Goal: Task Accomplishment & Management: Manage account settings

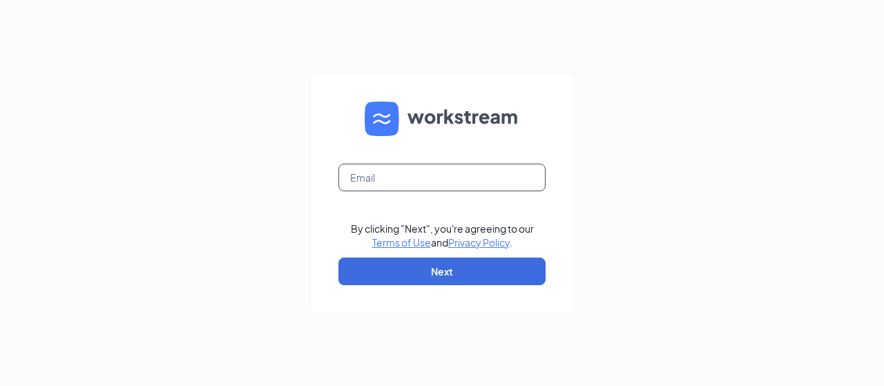
click at [442, 172] on input "text" at bounding box center [442, 178] width 207 height 28
type input "[EMAIL_ADDRESS][DOMAIN_NAME]"
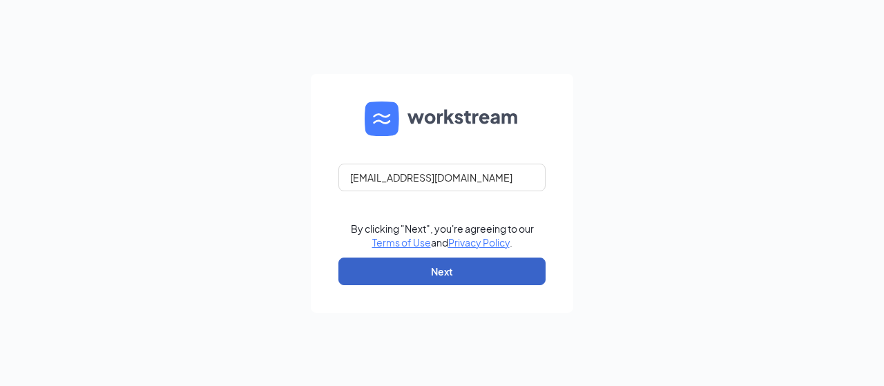
click at [472, 276] on button "Next" at bounding box center [442, 272] width 207 height 28
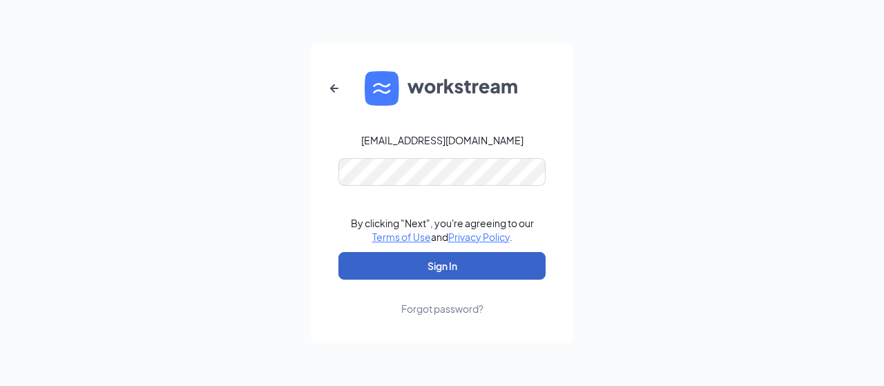
click at [453, 262] on button "Sign In" at bounding box center [442, 266] width 207 height 28
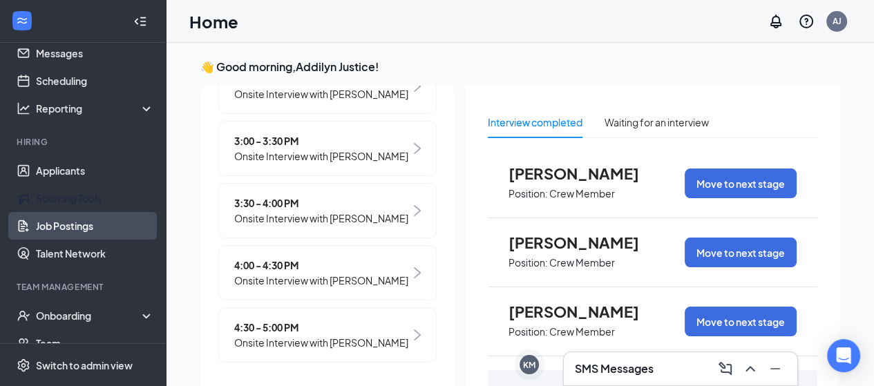
scroll to position [69, 0]
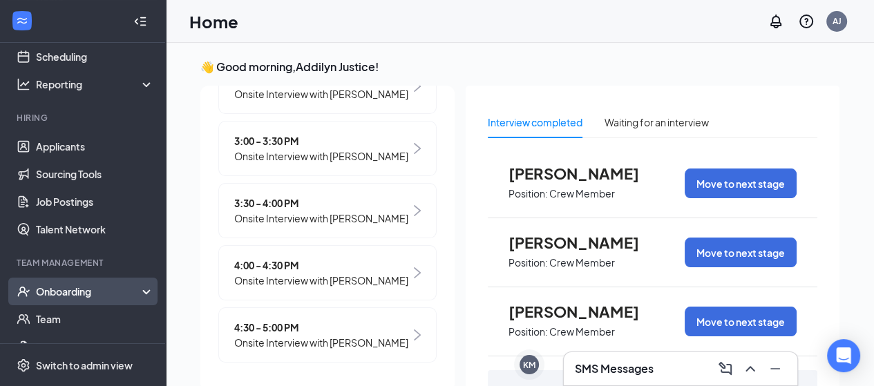
click at [120, 290] on div "Onboarding" at bounding box center [89, 292] width 106 height 14
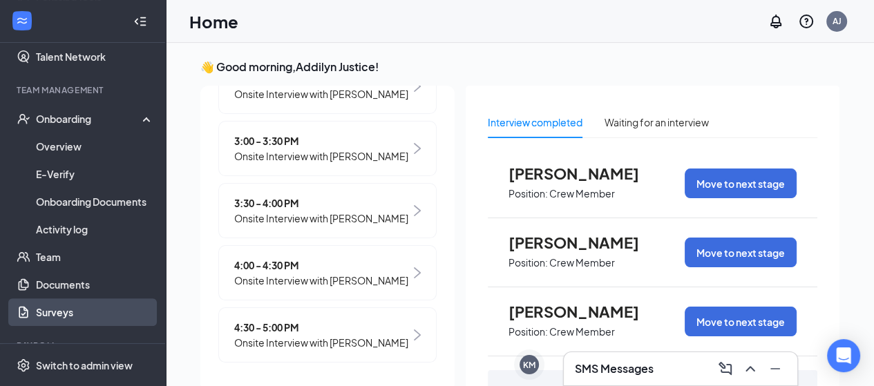
scroll to position [276, 0]
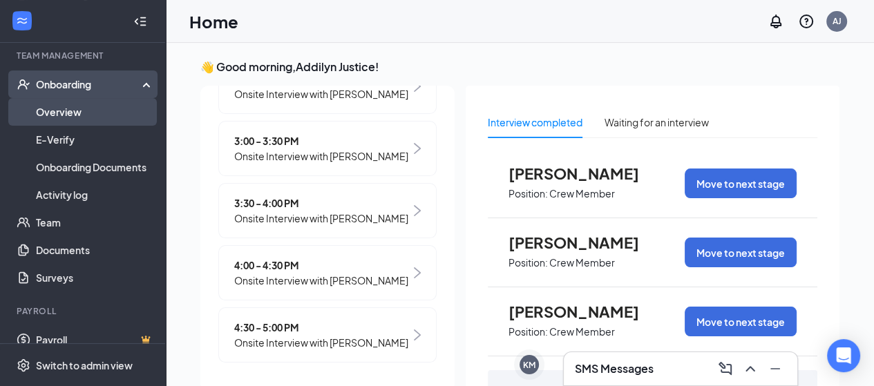
click at [97, 111] on link "Overview" at bounding box center [95, 112] width 118 height 28
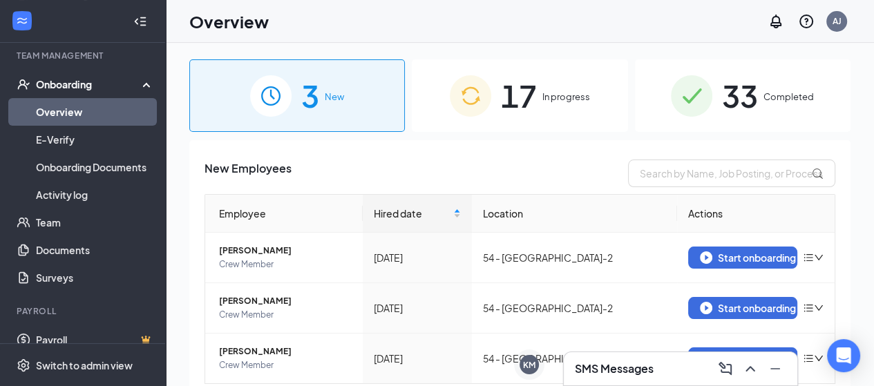
click at [567, 105] on div "17 In progress" at bounding box center [520, 95] width 216 height 73
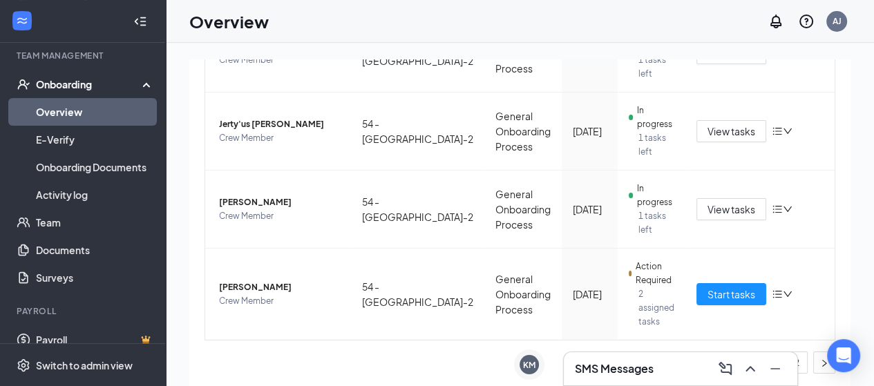
scroll to position [62, 0]
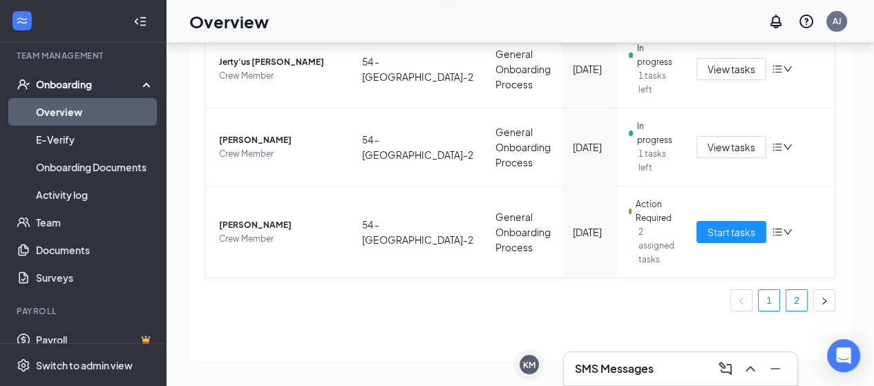
click at [786, 298] on link "2" at bounding box center [796, 300] width 21 height 21
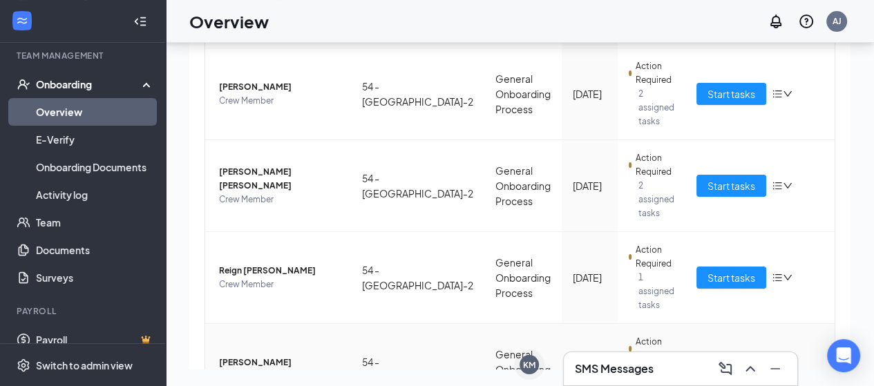
scroll to position [537, 0]
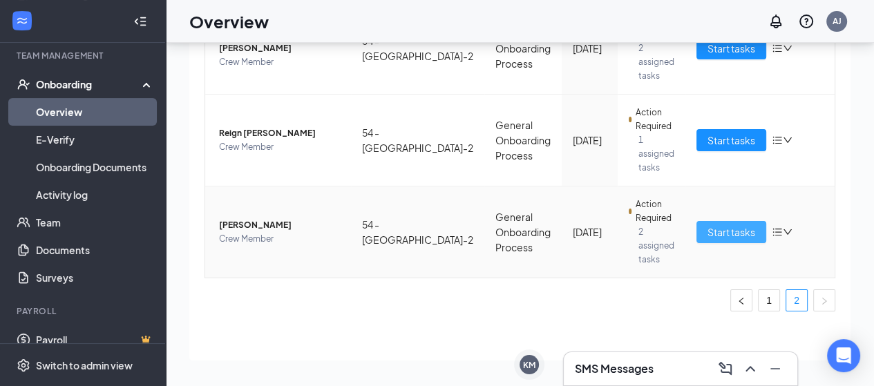
click at [724, 231] on span "Start tasks" at bounding box center [732, 232] width 48 height 15
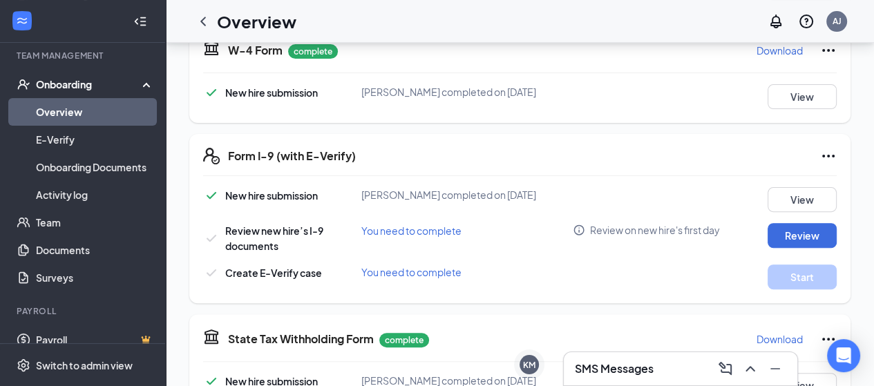
scroll to position [415, 0]
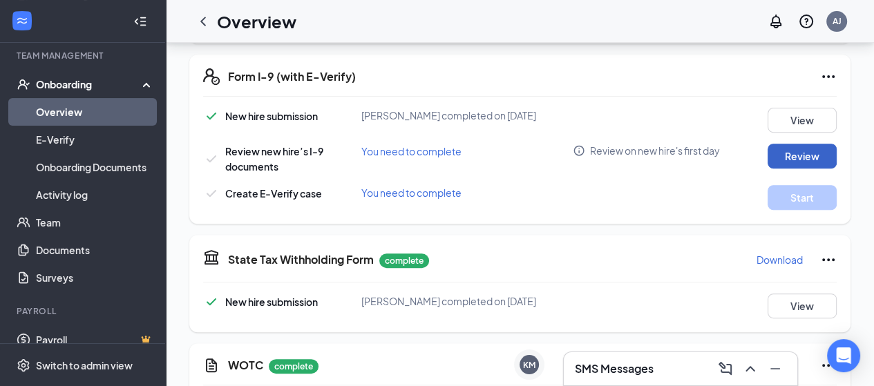
click at [815, 162] on button "Review" at bounding box center [802, 156] width 69 height 25
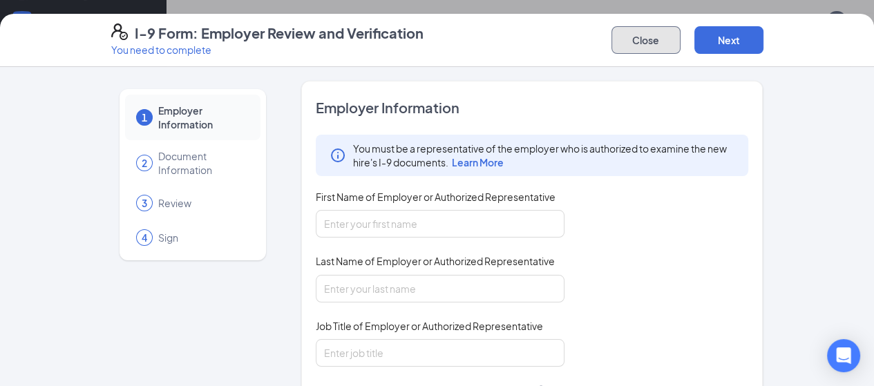
click at [681, 41] on button "Close" at bounding box center [646, 40] width 69 height 28
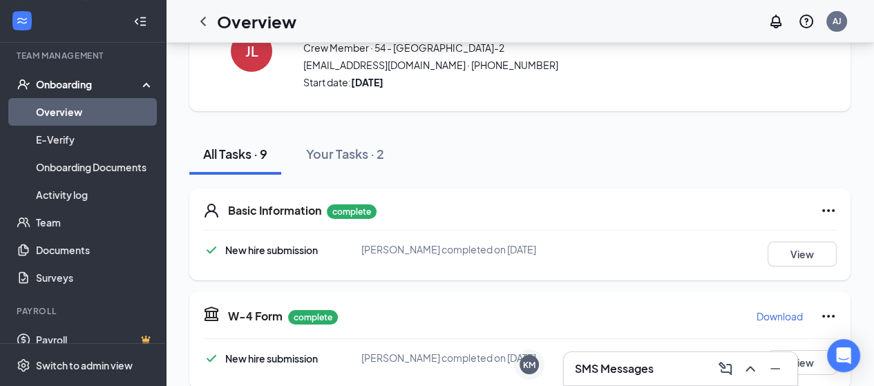
scroll to position [69, 0]
click at [481, 221] on div "Basic Information complete New hire submission Jason P Lunsford completed on Se…" at bounding box center [519, 235] width 661 height 92
click at [484, 240] on div "Basic Information complete New hire submission Jason P Lunsford completed on Se…" at bounding box center [519, 235] width 661 height 92
click at [301, 249] on span "New hire submission" at bounding box center [271, 250] width 93 height 12
click at [768, 252] on button "View" at bounding box center [802, 254] width 69 height 25
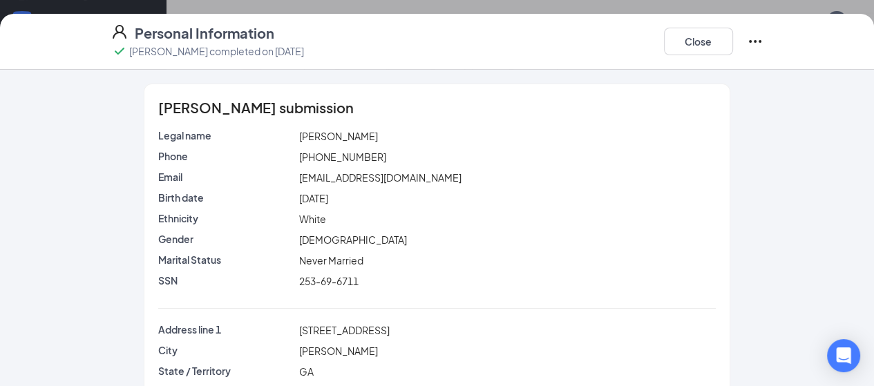
click at [730, 258] on div "Jason P Lunsford's submission Legal name Jason P Lunsford Phone (770) 902-4568 …" at bounding box center [437, 308] width 586 height 449
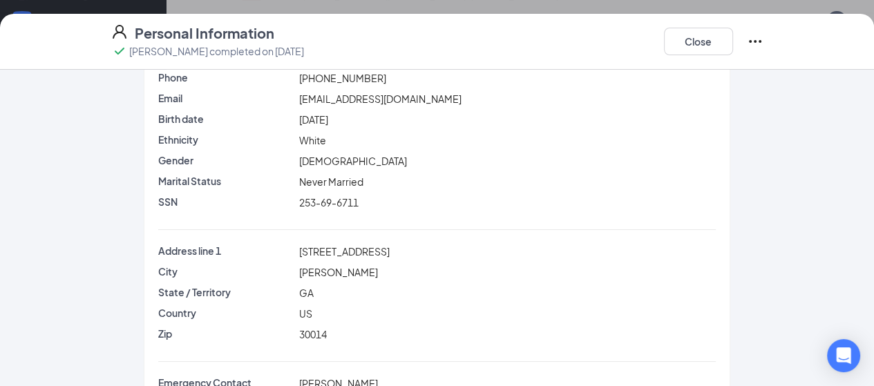
scroll to position [0, 0]
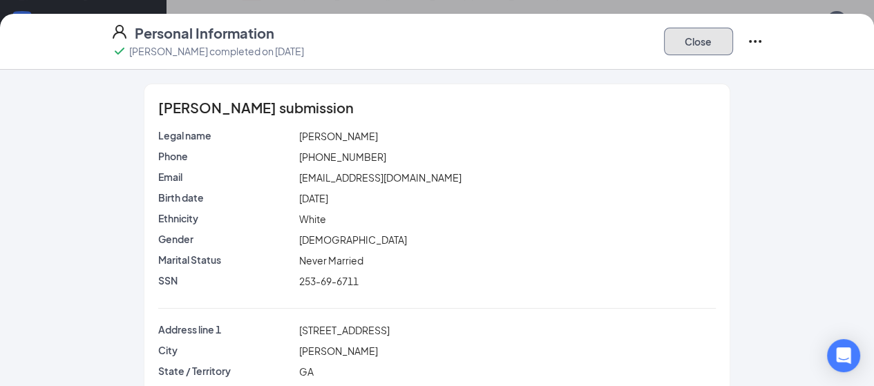
click at [733, 41] on button "Close" at bounding box center [698, 42] width 69 height 28
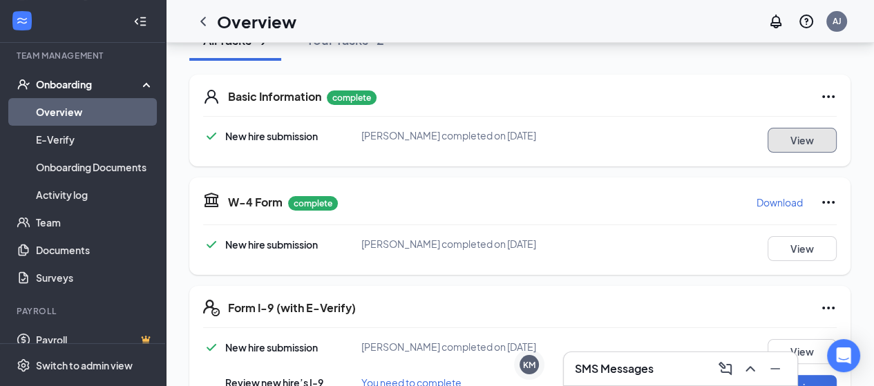
scroll to position [207, 0]
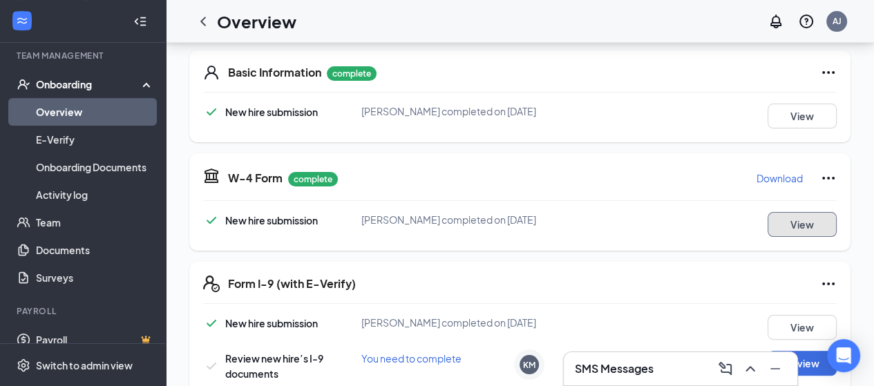
click at [791, 222] on button "View" at bounding box center [802, 224] width 69 height 25
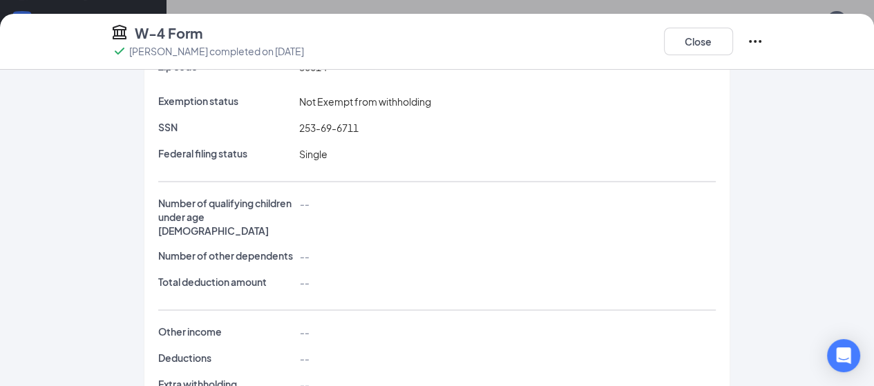
scroll to position [263, 0]
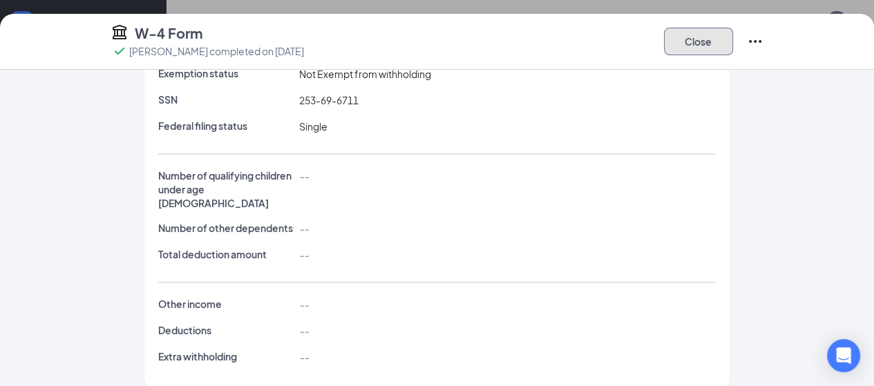
click at [733, 46] on button "Close" at bounding box center [698, 42] width 69 height 28
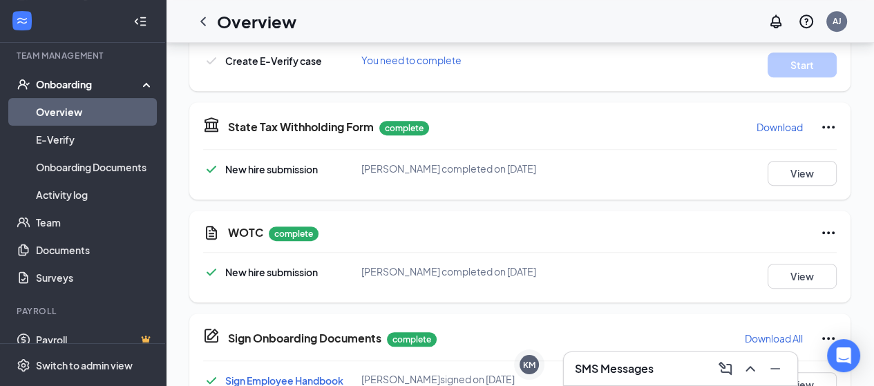
scroll to position [553, 0]
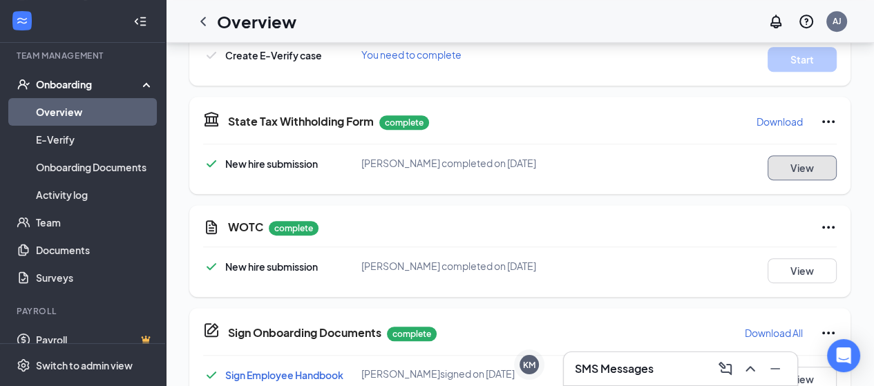
click at [807, 162] on button "View" at bounding box center [802, 167] width 69 height 25
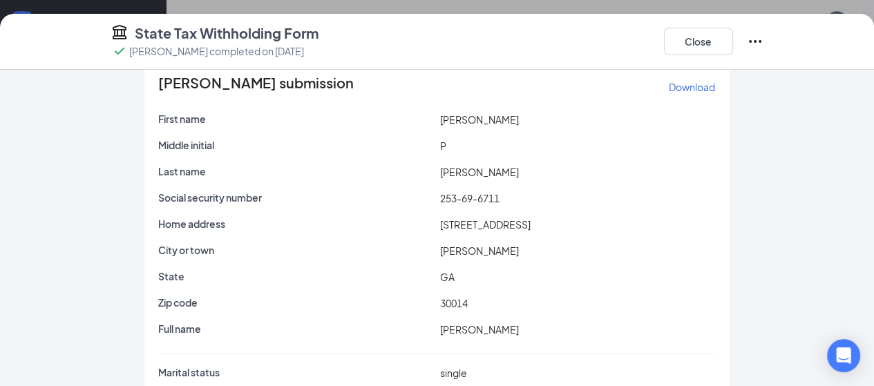
scroll to position [0, 0]
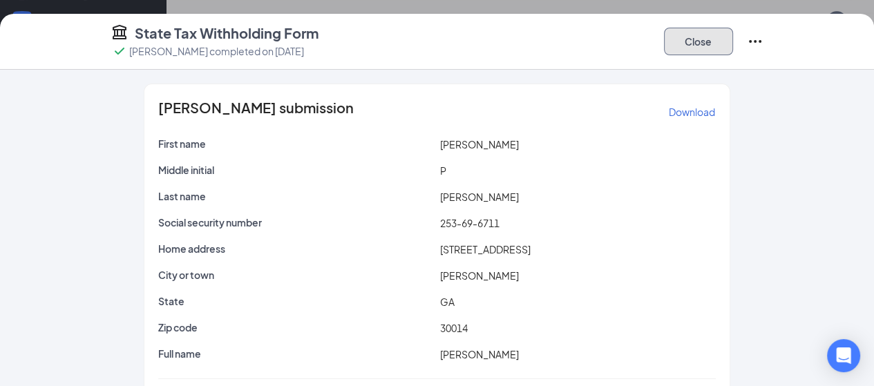
click at [733, 41] on button "Close" at bounding box center [698, 42] width 69 height 28
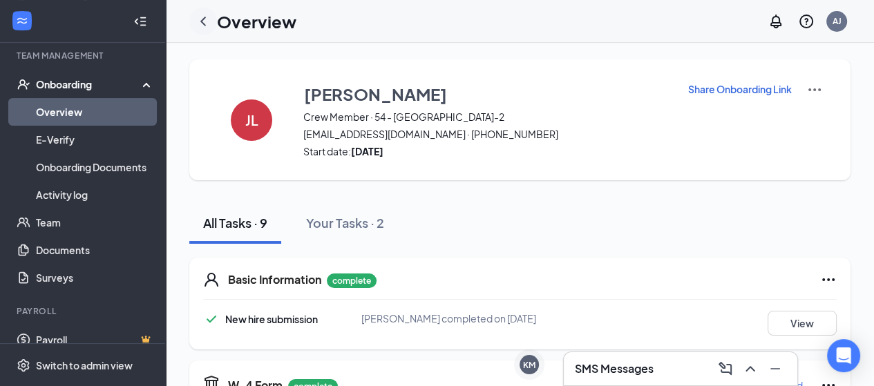
click at [201, 20] on icon "ChevronLeft" at bounding box center [203, 21] width 6 height 9
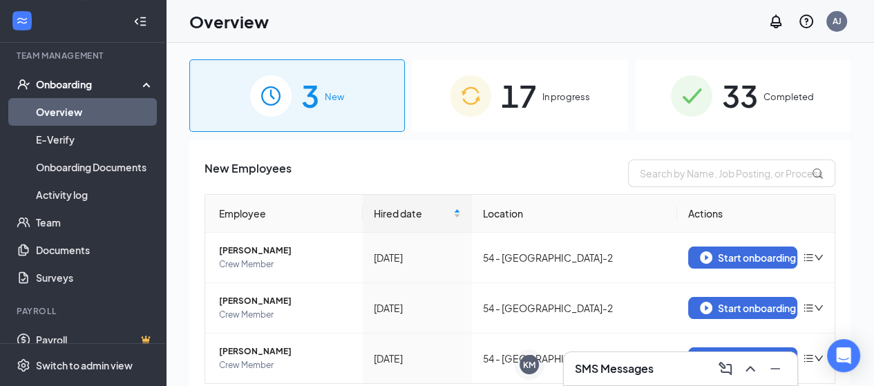
click at [737, 101] on span "33" at bounding box center [740, 96] width 36 height 48
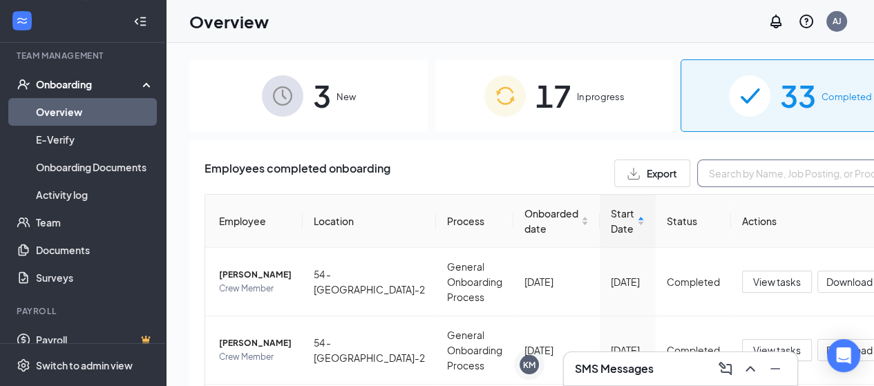
click at [697, 179] on input "text" at bounding box center [800, 174] width 207 height 28
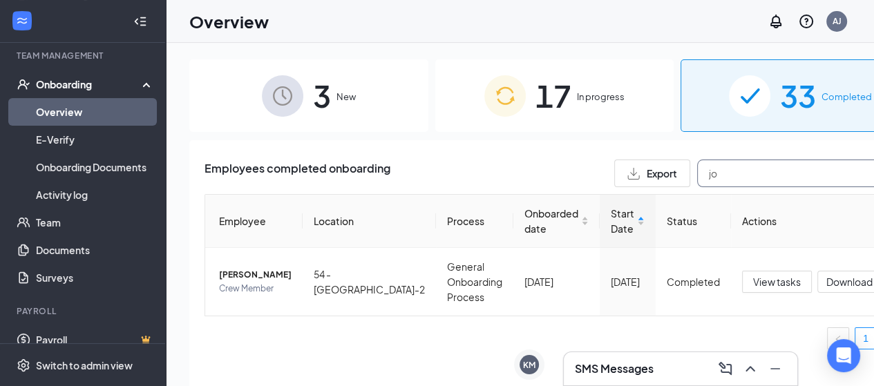
type input "j"
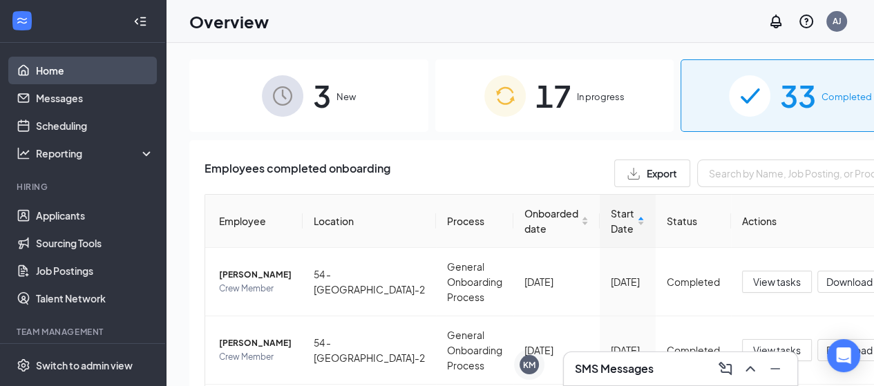
click at [101, 77] on link "Home" at bounding box center [95, 71] width 118 height 28
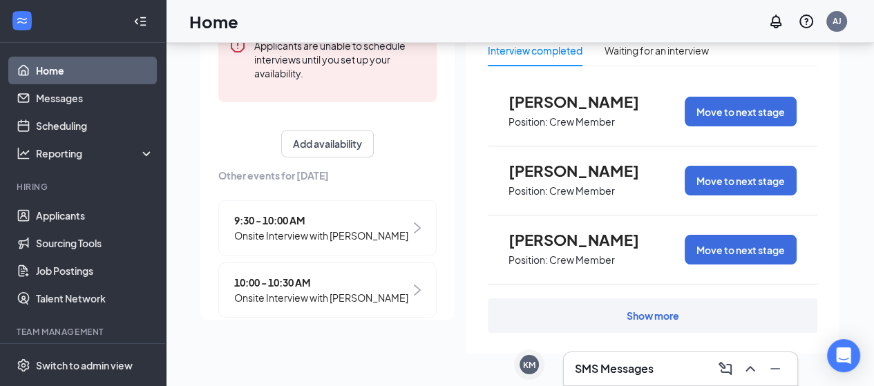
scroll to position [207, 0]
